Goal: Transaction & Acquisition: Purchase product/service

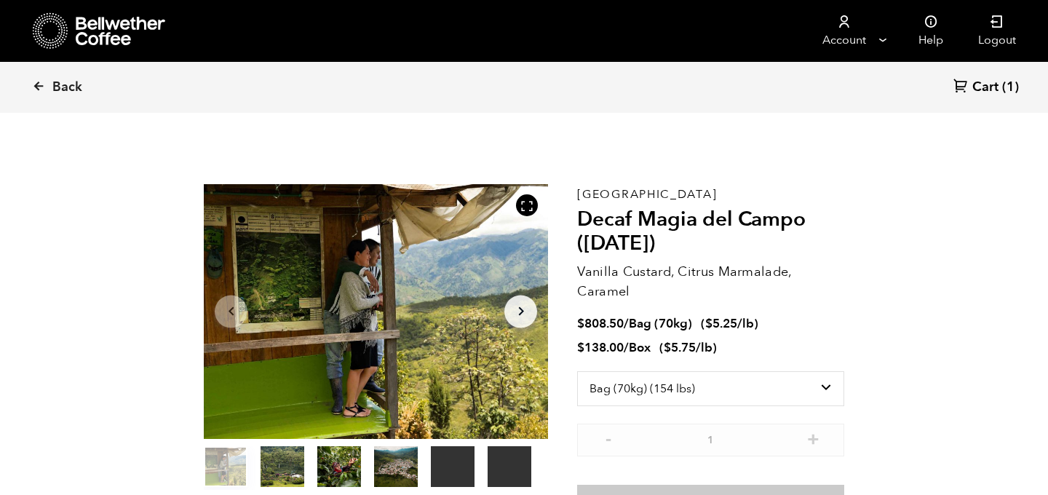
select select "bag"
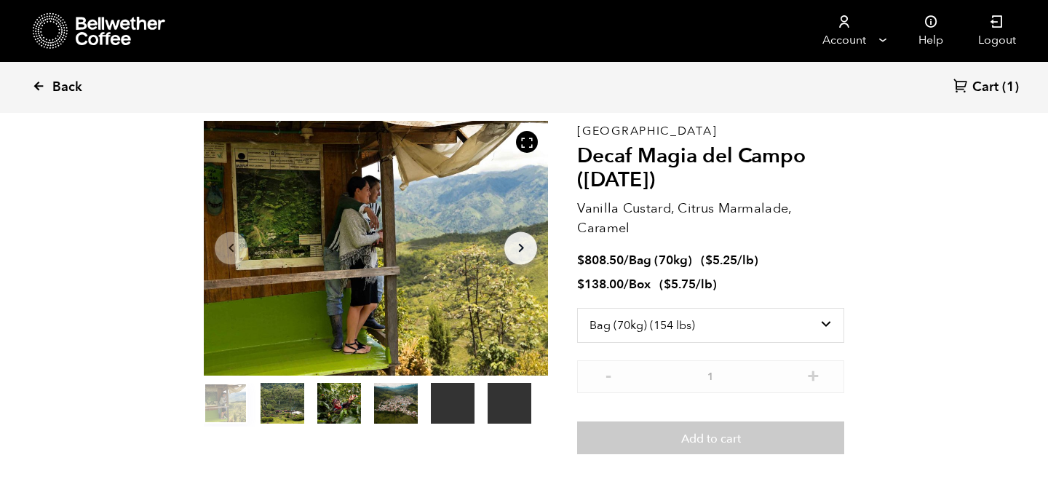
scroll to position [633, 623]
click at [61, 30] on icon at bounding box center [61, 29] width 1 height 1
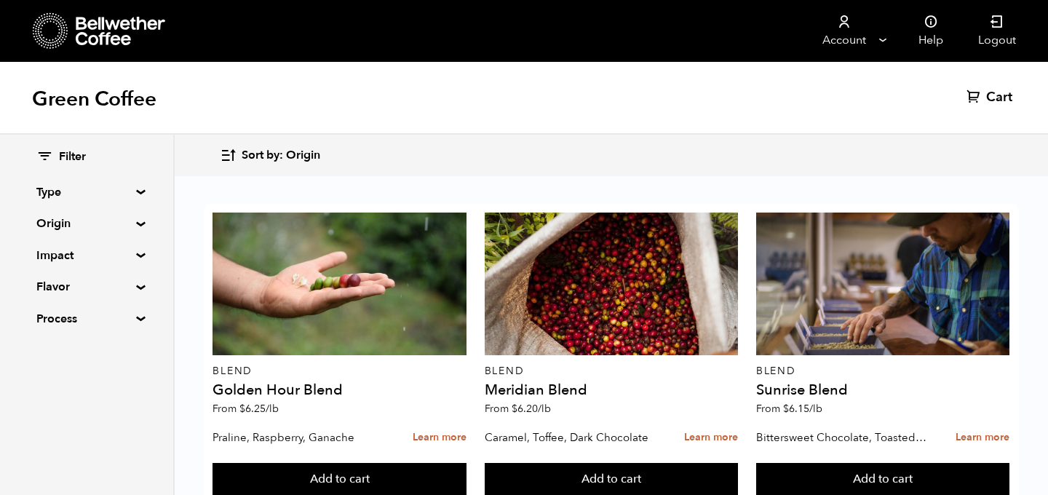
scroll to position [925, 0]
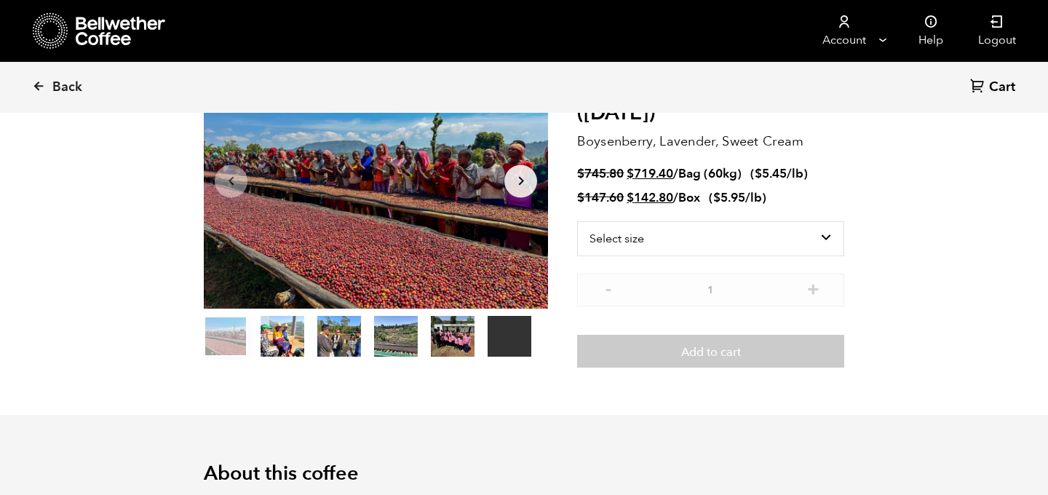
scroll to position [110, 0]
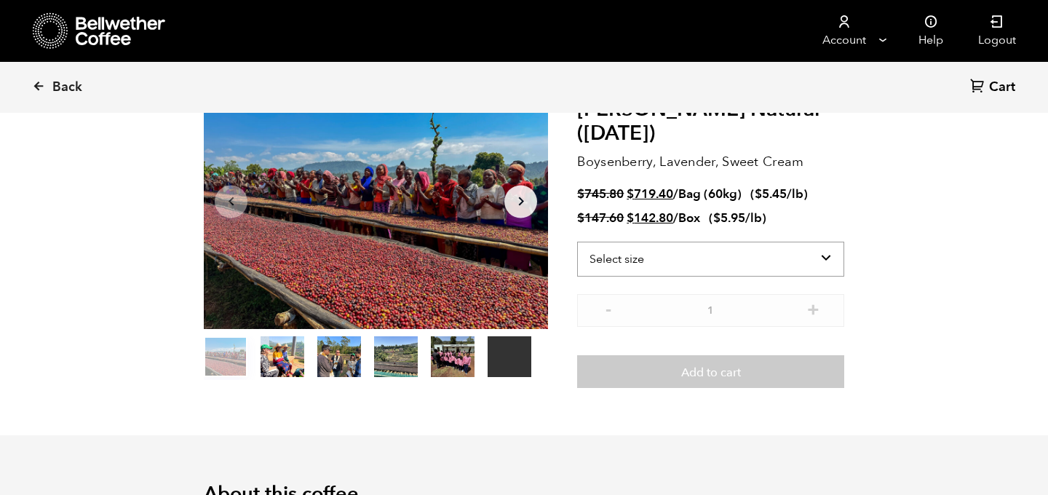
click at [808, 262] on select "Select size Bag (60kg) (132 lbs) Box (24 lbs)" at bounding box center [710, 259] width 267 height 35
select select "bag-3"
click at [577, 242] on select "Select size Bag (60kg) (132 lbs) Box (24 lbs)" at bounding box center [710, 259] width 267 height 35
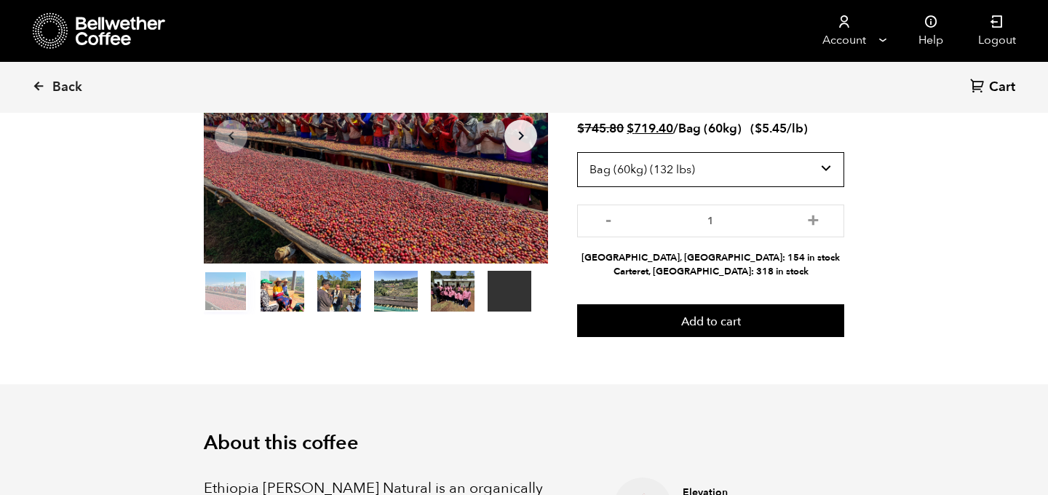
scroll to position [179, 0]
